Goal: Task Accomplishment & Management: Manage account settings

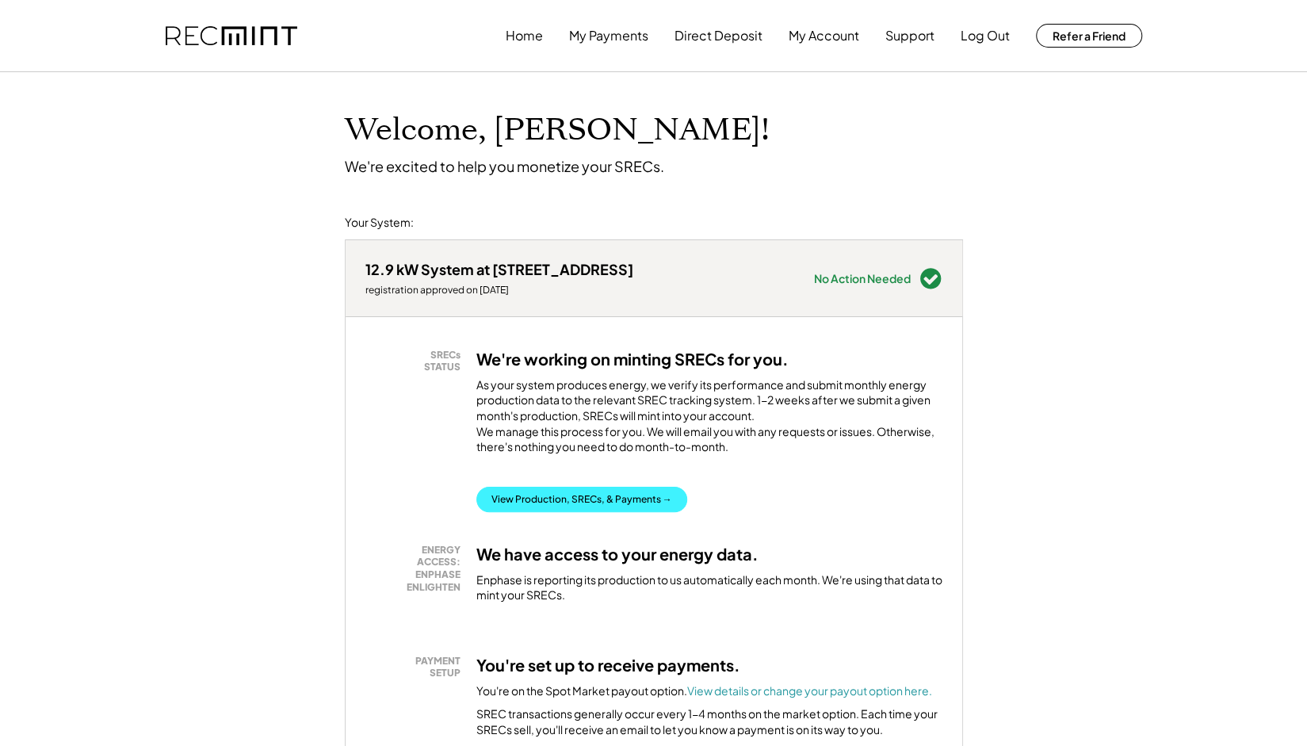
click at [590, 512] on button "View Production, SRECs, & Payments →" at bounding box center [581, 499] width 211 height 25
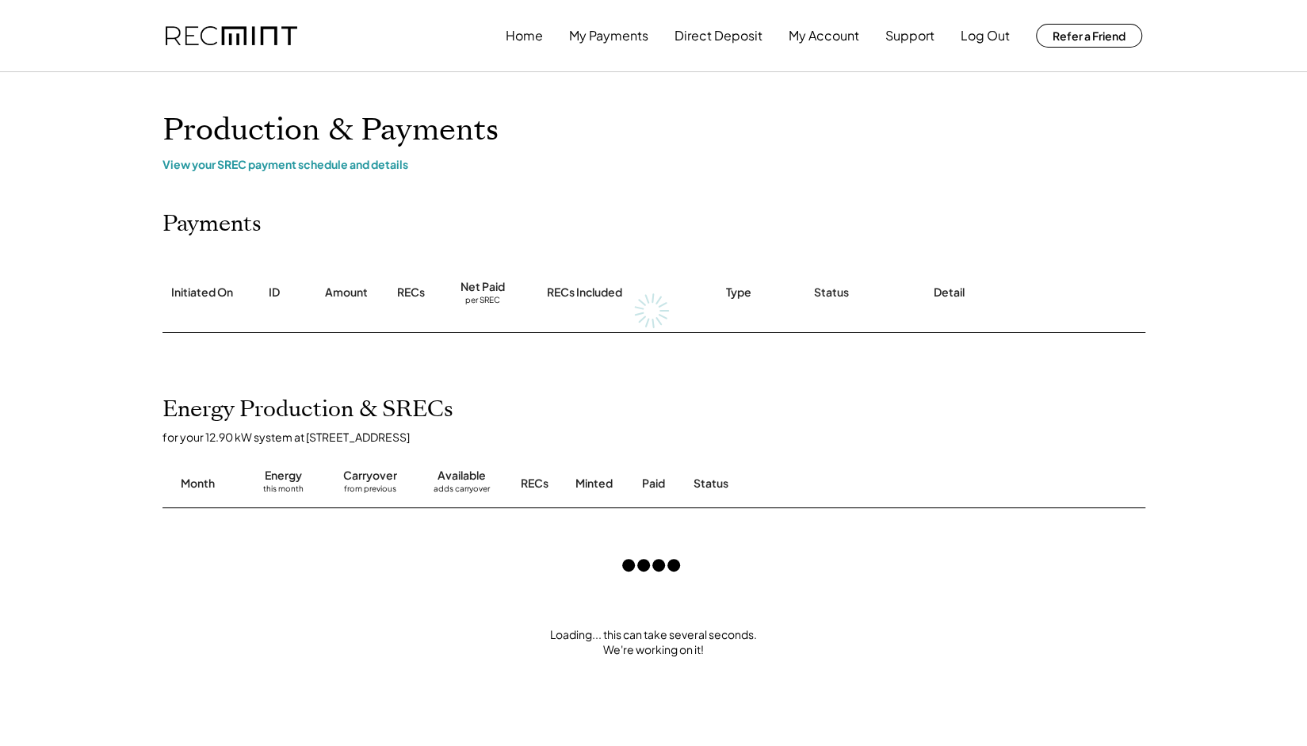
click at [129, 423] on div "Home My Payments Direct Deposit My Account Support Log Out Refer a Friend Produ…" at bounding box center [653, 630] width 1307 height 1260
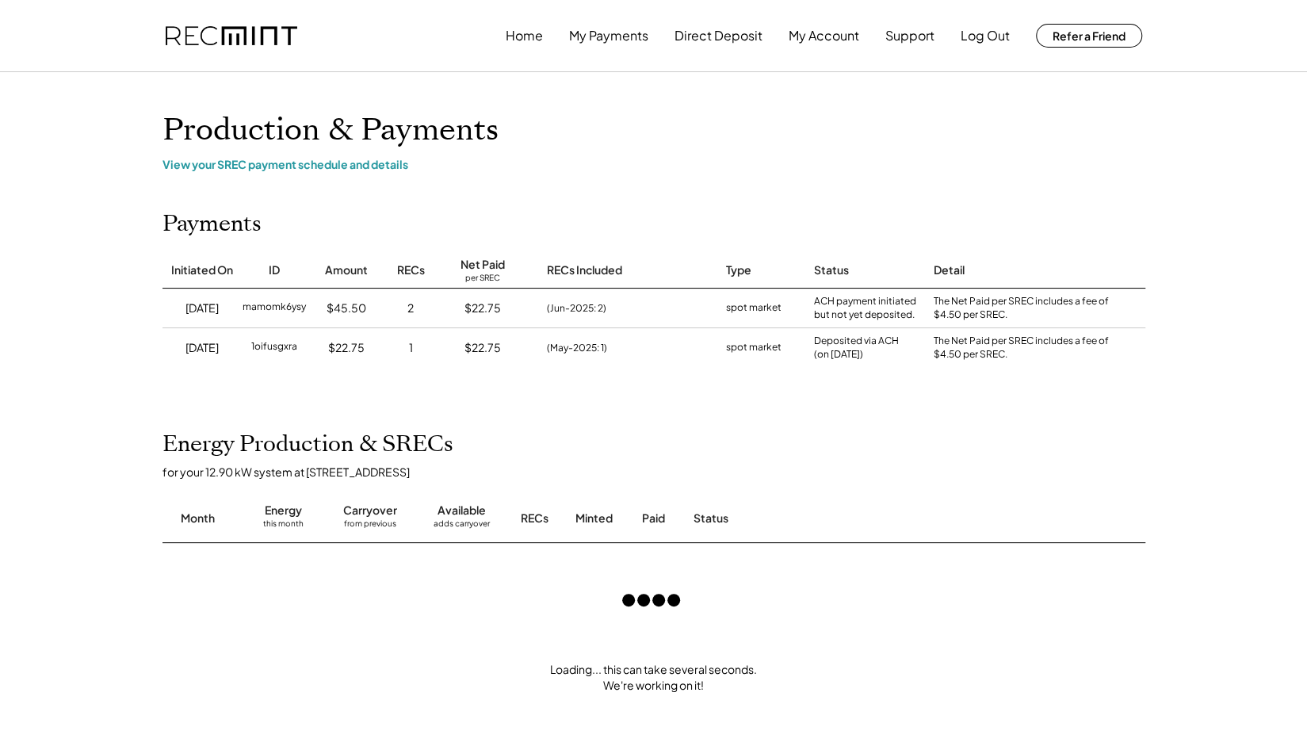
click at [110, 405] on div "Home My Payments Direct Deposit My Account Support Log Out Refer a Friend Produ…" at bounding box center [653, 647] width 1307 height 1295
click at [125, 388] on div "Home My Payments Direct Deposit My Account Support Log Out Refer a Friend Produ…" at bounding box center [653, 647] width 1307 height 1295
click at [129, 387] on div "Home My Payments Direct Deposit My Account Support Log Out Refer a Friend Produ…" at bounding box center [653, 647] width 1307 height 1295
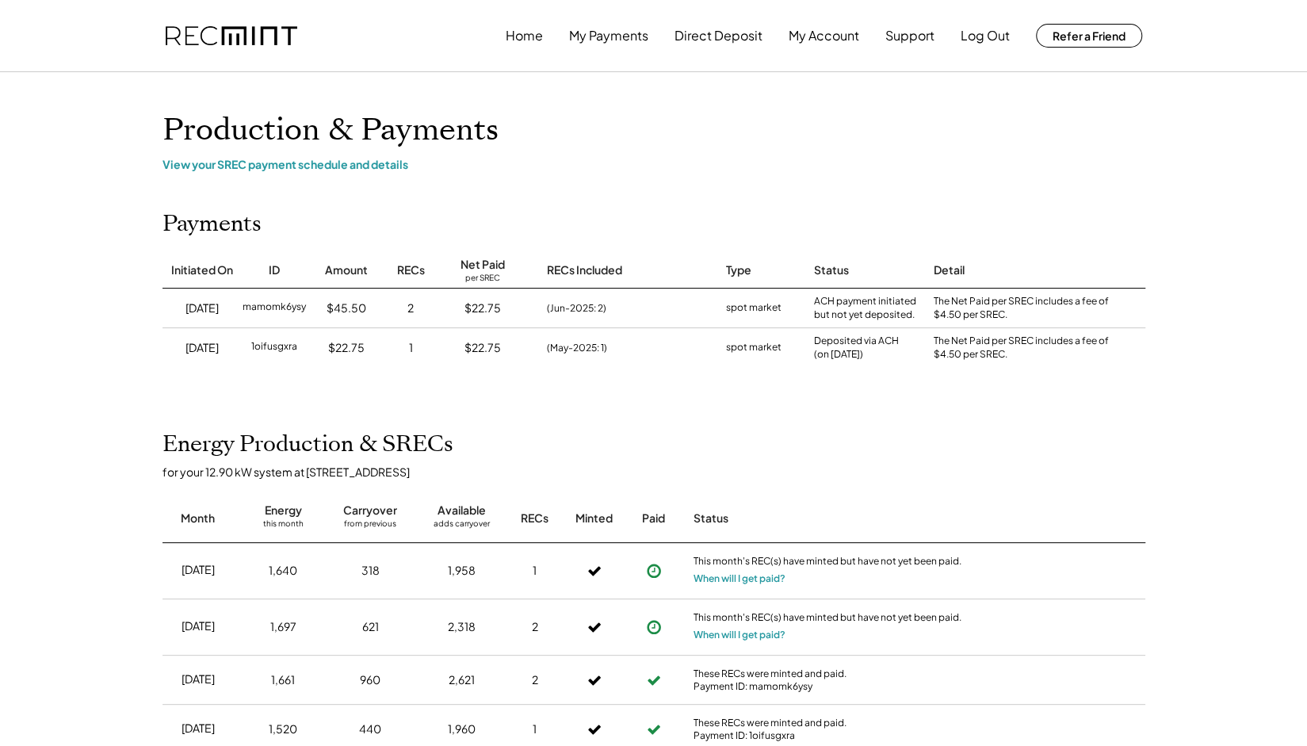
click at [120, 392] on div "Home My Payments Direct Deposit My Account Support Log Out Refer a Friend Produ…" at bounding box center [653, 583] width 1307 height 1167
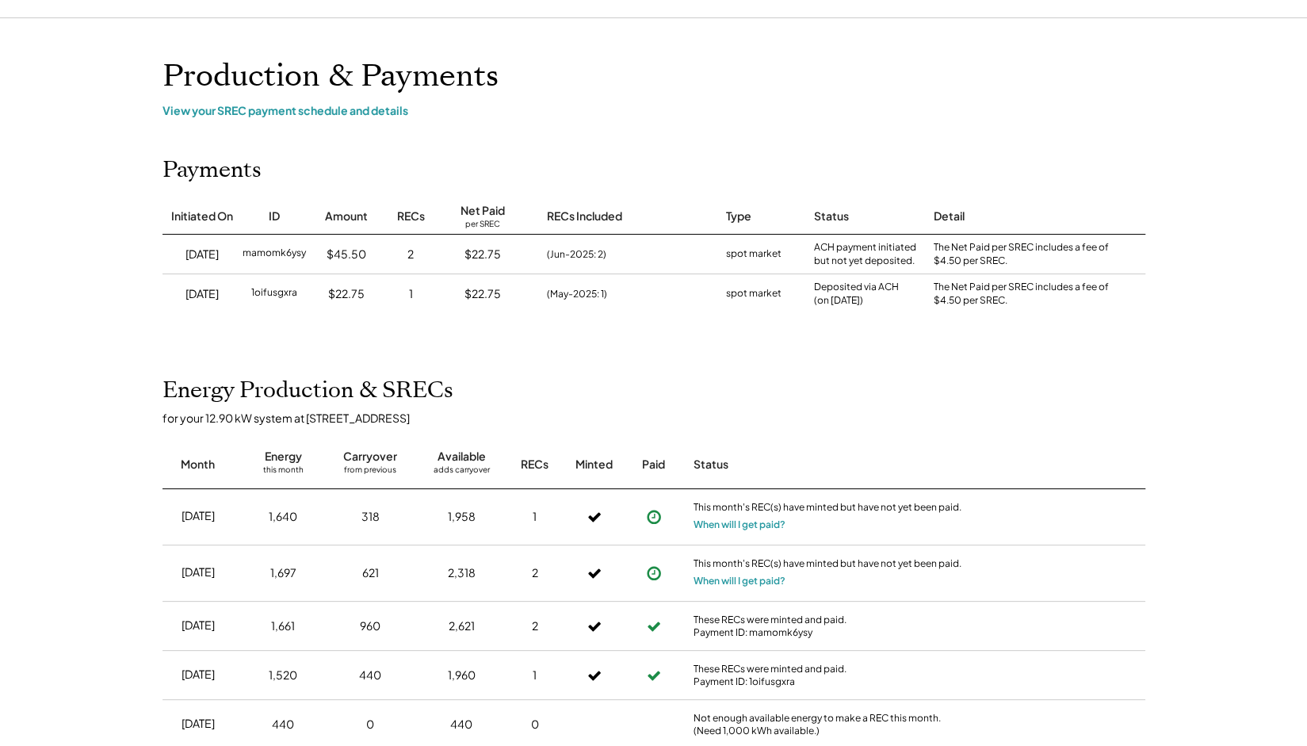
click at [122, 376] on div "Home My Payments Direct Deposit My Account Support Log Out Refer a Friend Produ…" at bounding box center [653, 529] width 1307 height 1167
click at [139, 417] on div "Home My Payments Direct Deposit My Account Support Log Out Refer a Friend Produ…" at bounding box center [653, 529] width 1307 height 1167
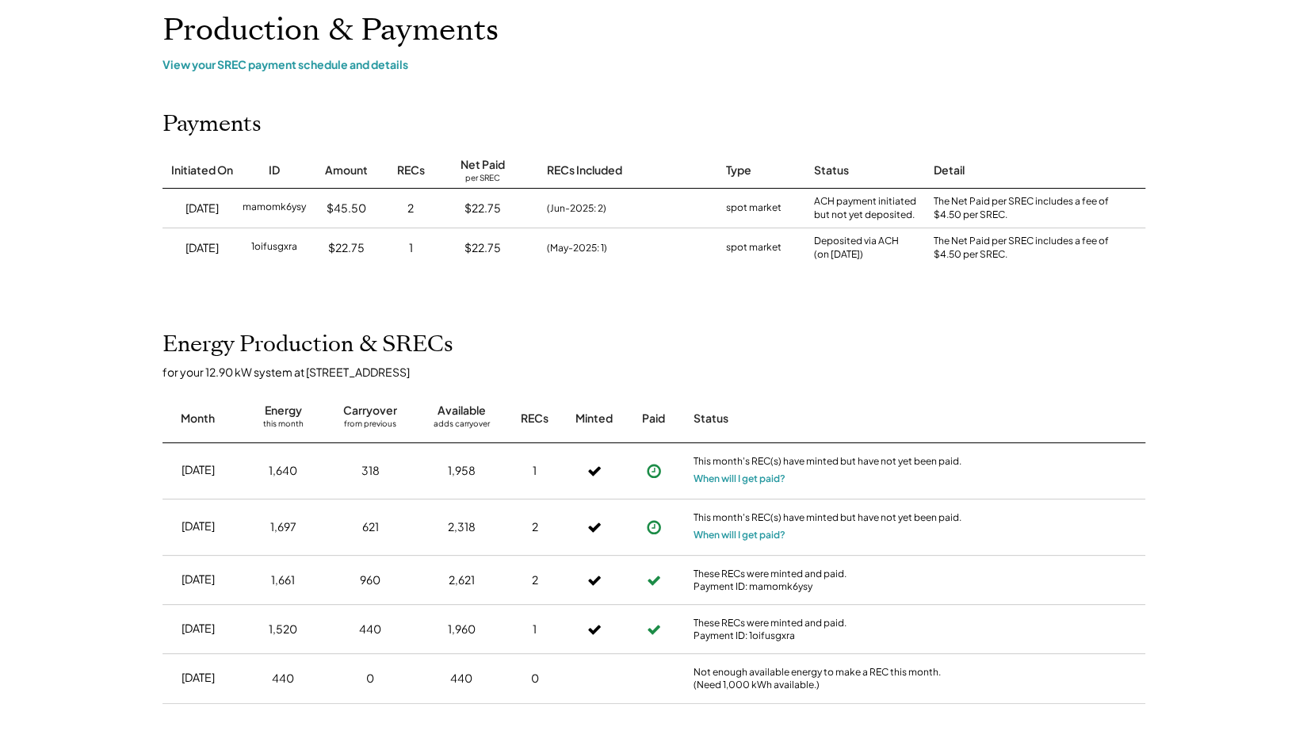
scroll to position [103, 0]
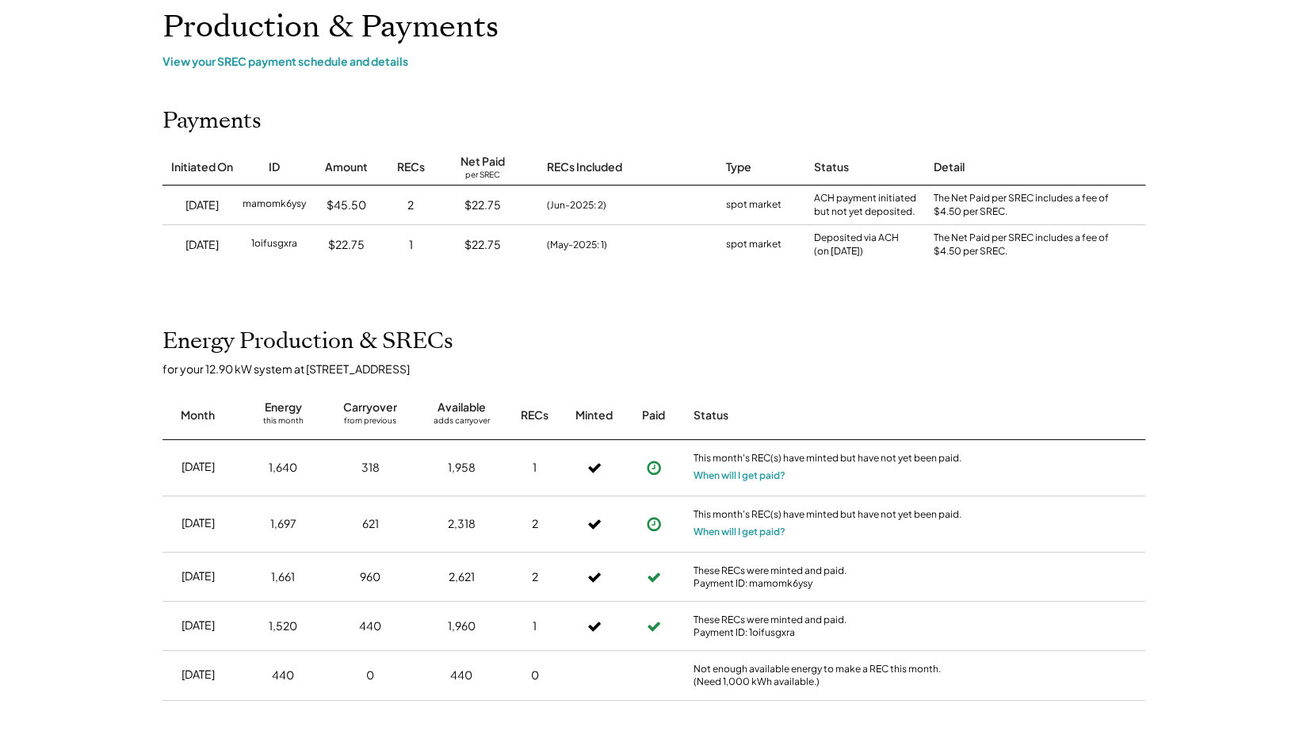
click at [139, 417] on div "Home My Payments Direct Deposit My Account Support Log Out Refer a Friend Produ…" at bounding box center [653, 480] width 1307 height 1167
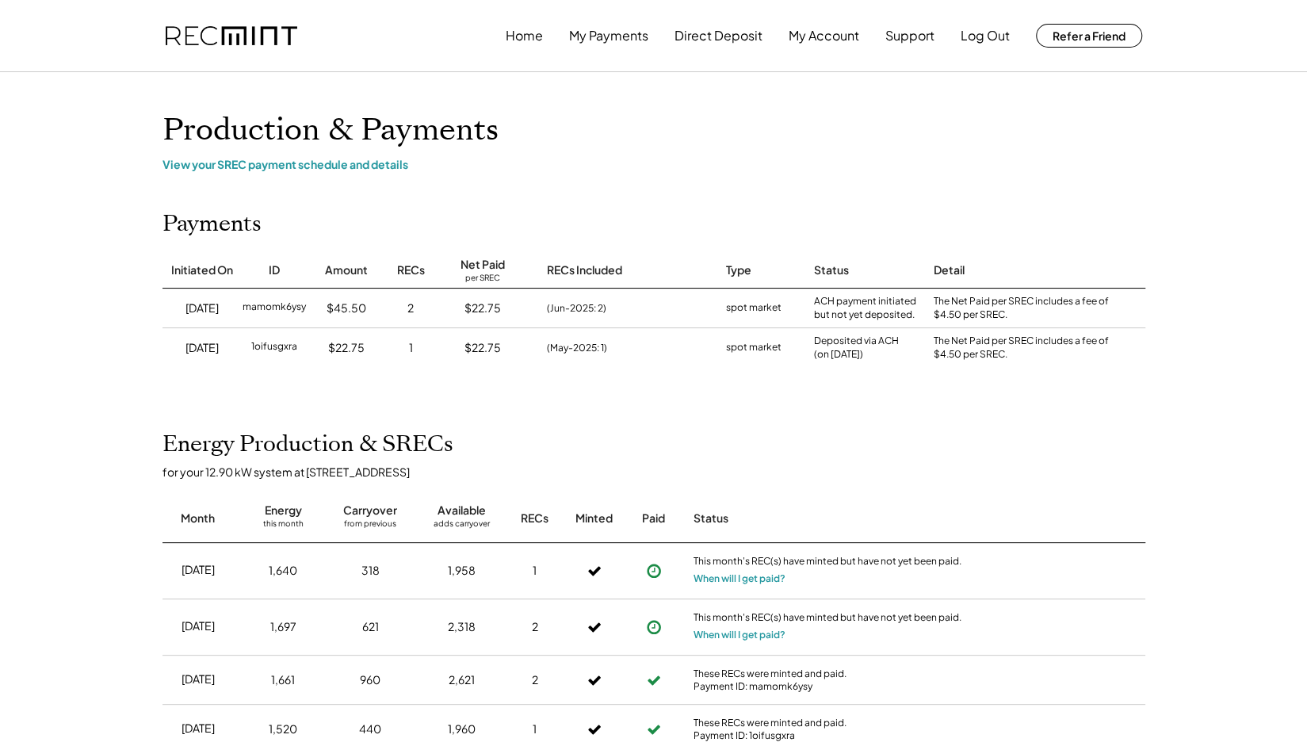
click at [116, 369] on div "Home My Payments Direct Deposit My Account Support Log Out Refer a Friend Produ…" at bounding box center [653, 583] width 1307 height 1167
click at [699, 31] on button "Direct Deposit" at bounding box center [718, 36] width 88 height 32
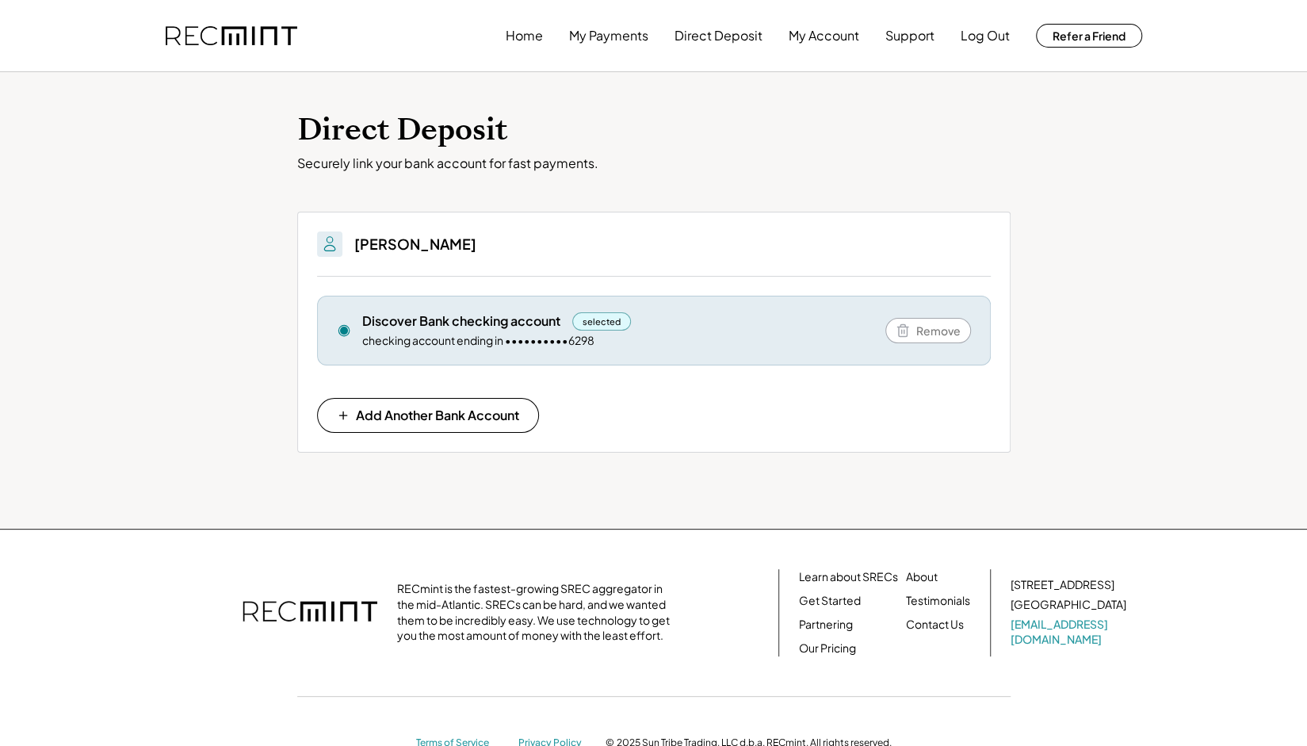
click at [194, 392] on div "Direct Deposit Securely link your bank account for fast payments. You'll be abl…" at bounding box center [653, 300] width 1307 height 457
click at [139, 309] on div "Direct Deposit Securely link your bank account for fast payments. You'll be abl…" at bounding box center [653, 300] width 1307 height 457
click at [185, 334] on div "Direct Deposit Securely link your bank account for fast payments. You'll be abl…" at bounding box center [653, 300] width 1307 height 457
click at [265, 21] on div "Home My Payments Direct Deposit My Account Support Log Out Refer a Friend" at bounding box center [654, 35] width 1014 height 71
click at [236, 40] on img at bounding box center [232, 36] width 132 height 20
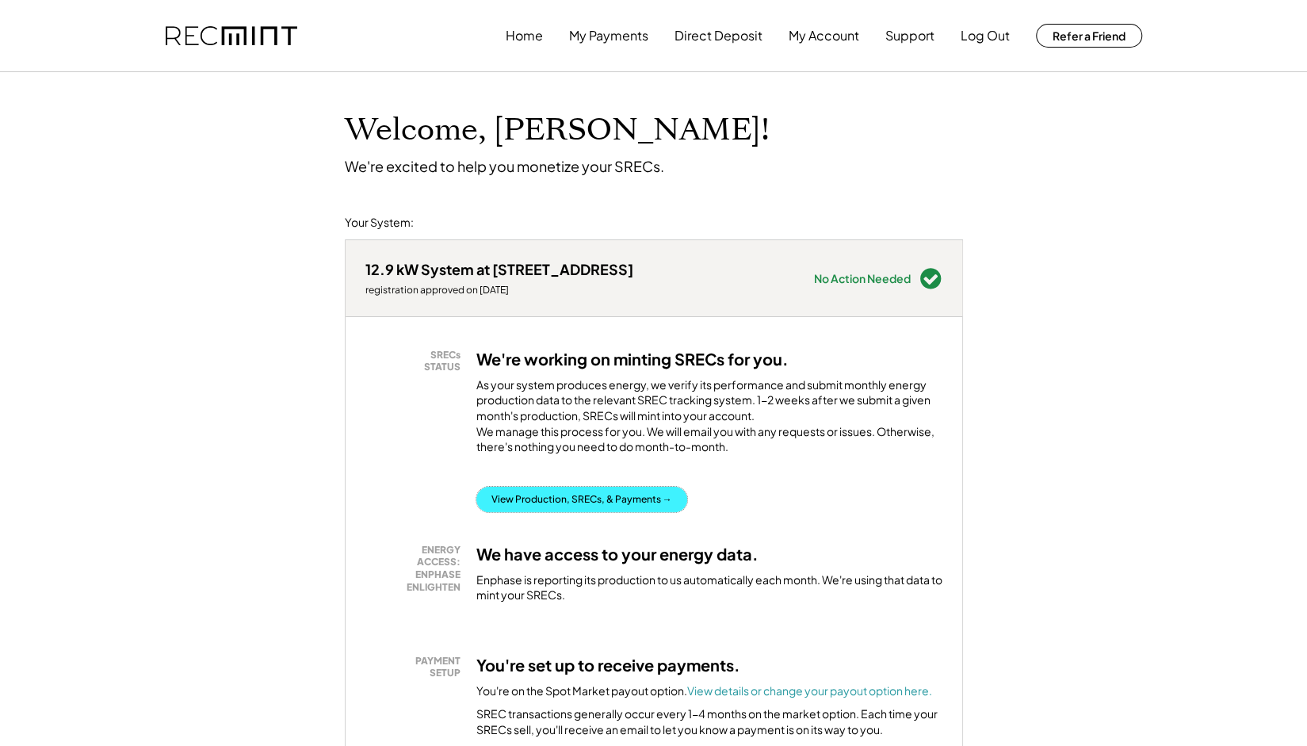
click at [597, 505] on button "View Production, SRECs, & Payments →" at bounding box center [581, 499] width 211 height 25
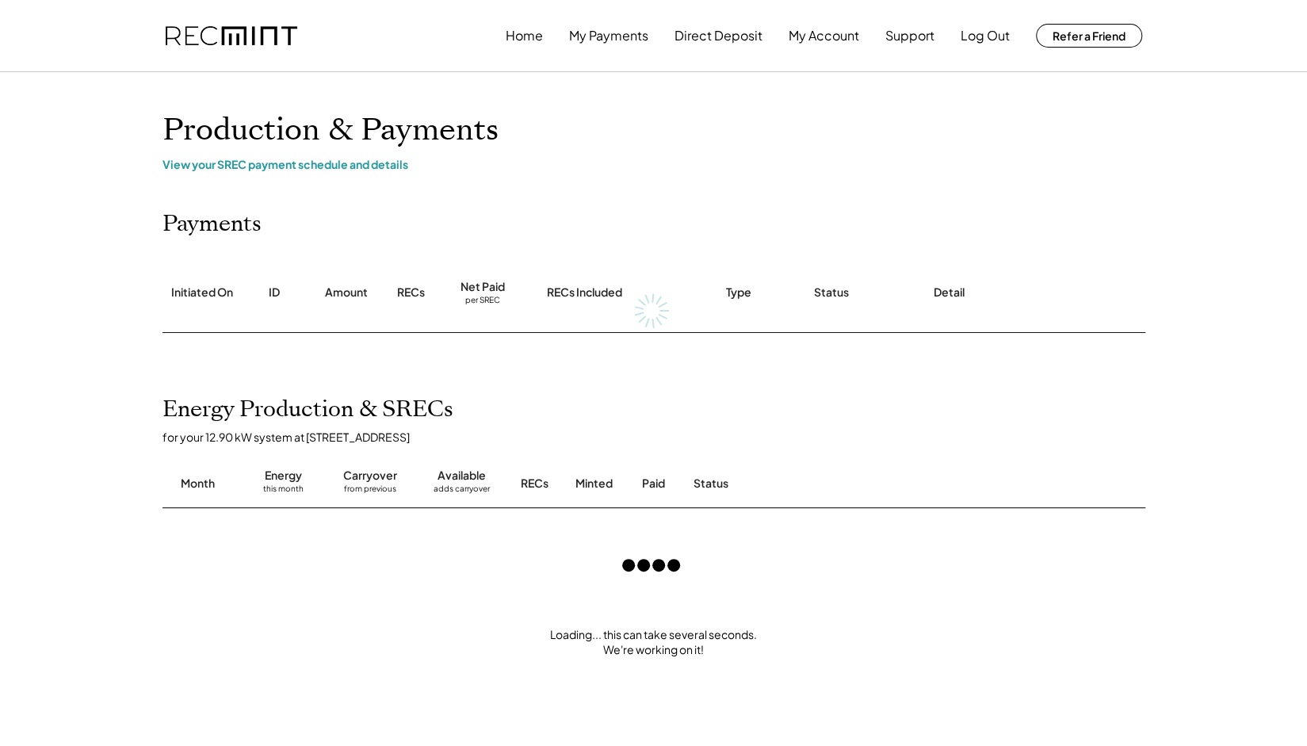
click at [82, 417] on div "Home My Payments Direct Deposit My Account Support Log Out Refer a Friend Produ…" at bounding box center [653, 630] width 1307 height 1260
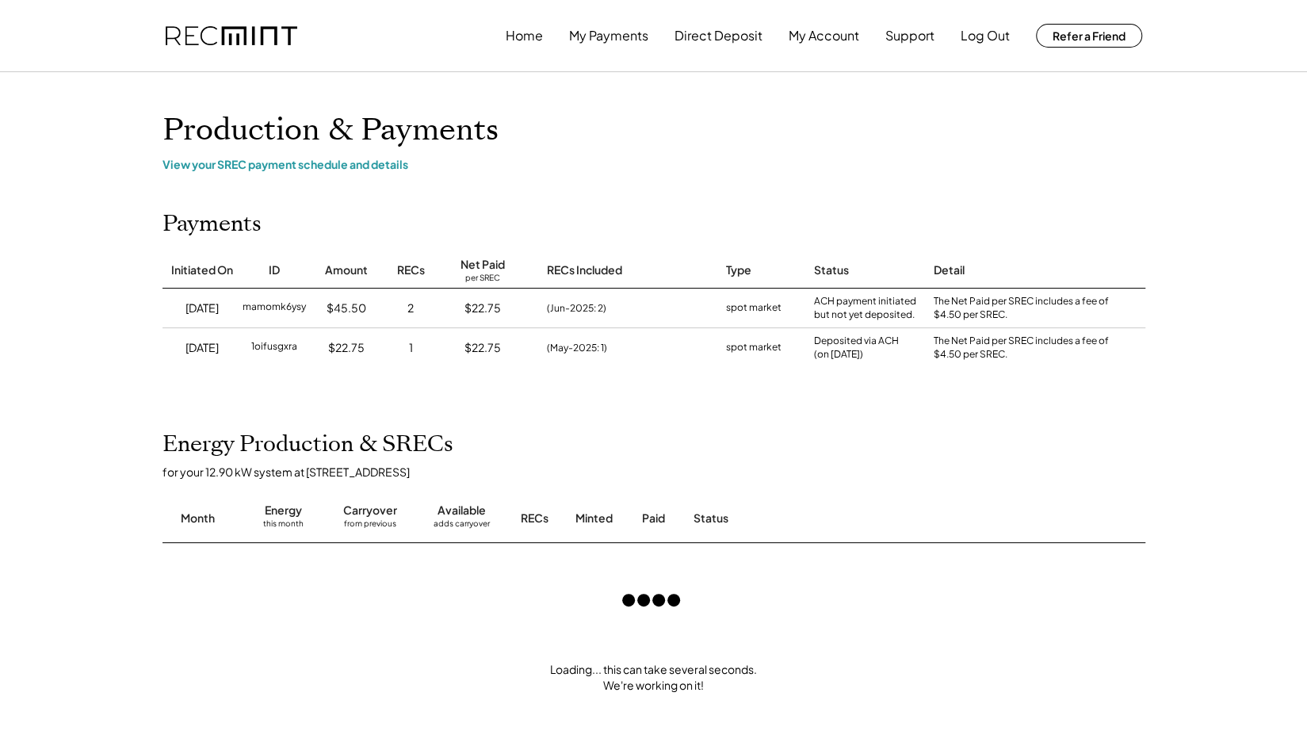
click at [82, 417] on div "Home My Payments Direct Deposit My Account Support Log Out Refer a Friend Produ…" at bounding box center [653, 647] width 1307 height 1295
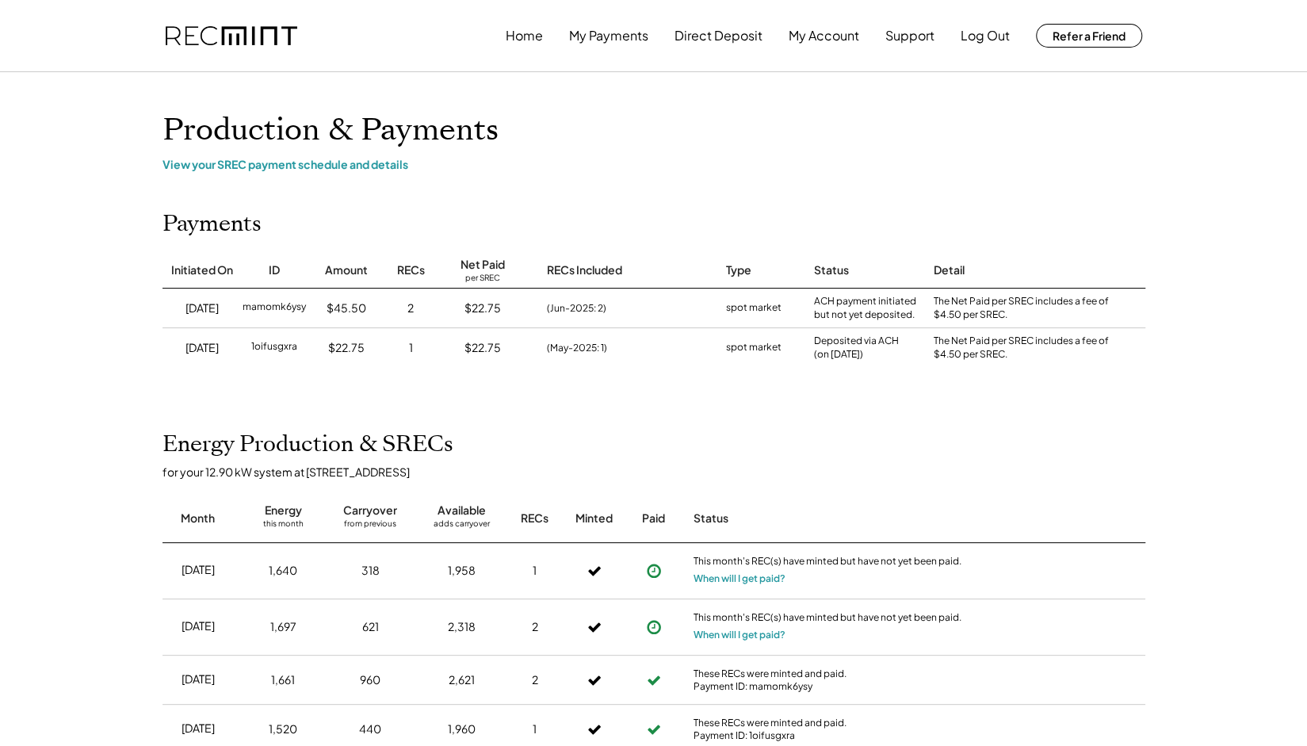
click at [82, 417] on div "Home My Payments Direct Deposit My Account Support Log Out Refer a Friend Produ…" at bounding box center [653, 583] width 1307 height 1167
click at [87, 426] on div "Home My Payments Direct Deposit My Account Support Log Out Refer a Friend Produ…" at bounding box center [653, 583] width 1307 height 1167
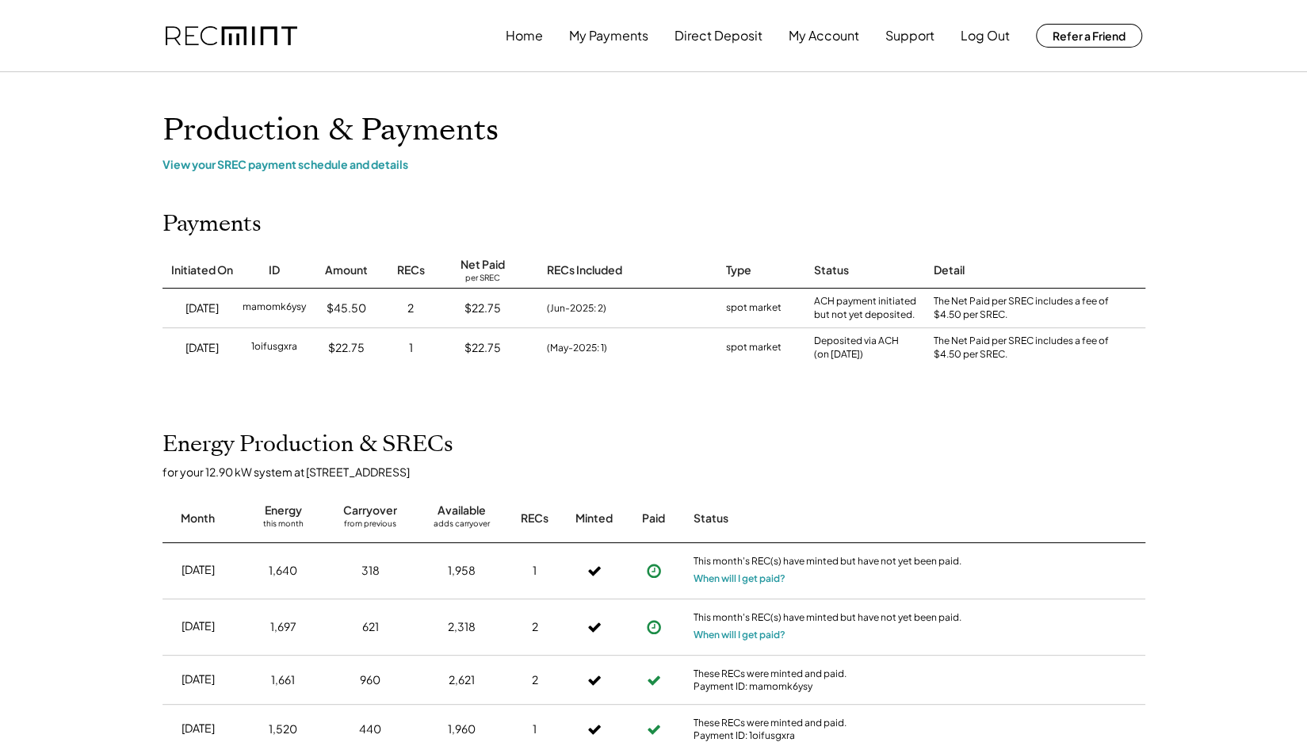
click at [75, 451] on div "Home My Payments Direct Deposit My Account Support Log Out Refer a Friend Produ…" at bounding box center [653, 583] width 1307 height 1167
click at [78, 302] on div "Home My Payments Direct Deposit My Account Support Log Out Refer a Friend Produ…" at bounding box center [653, 583] width 1307 height 1167
